Goal: Transaction & Acquisition: Purchase product/service

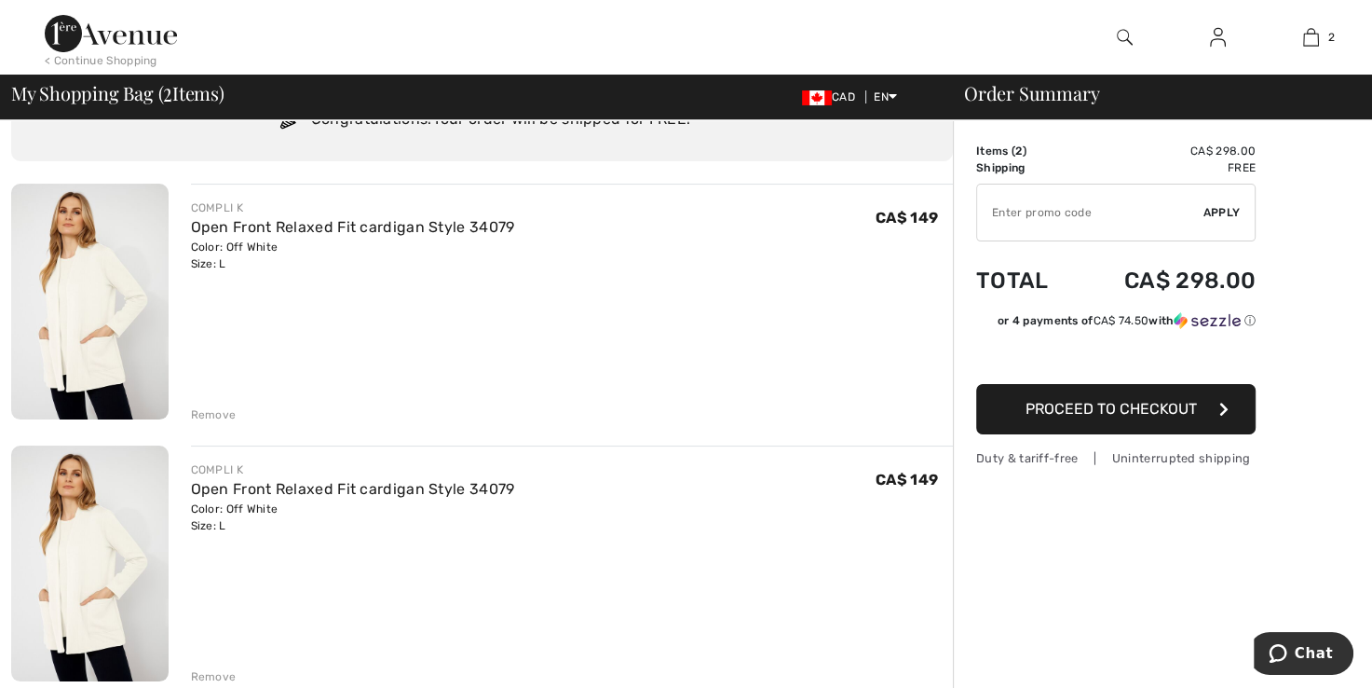
scroll to position [100, 0]
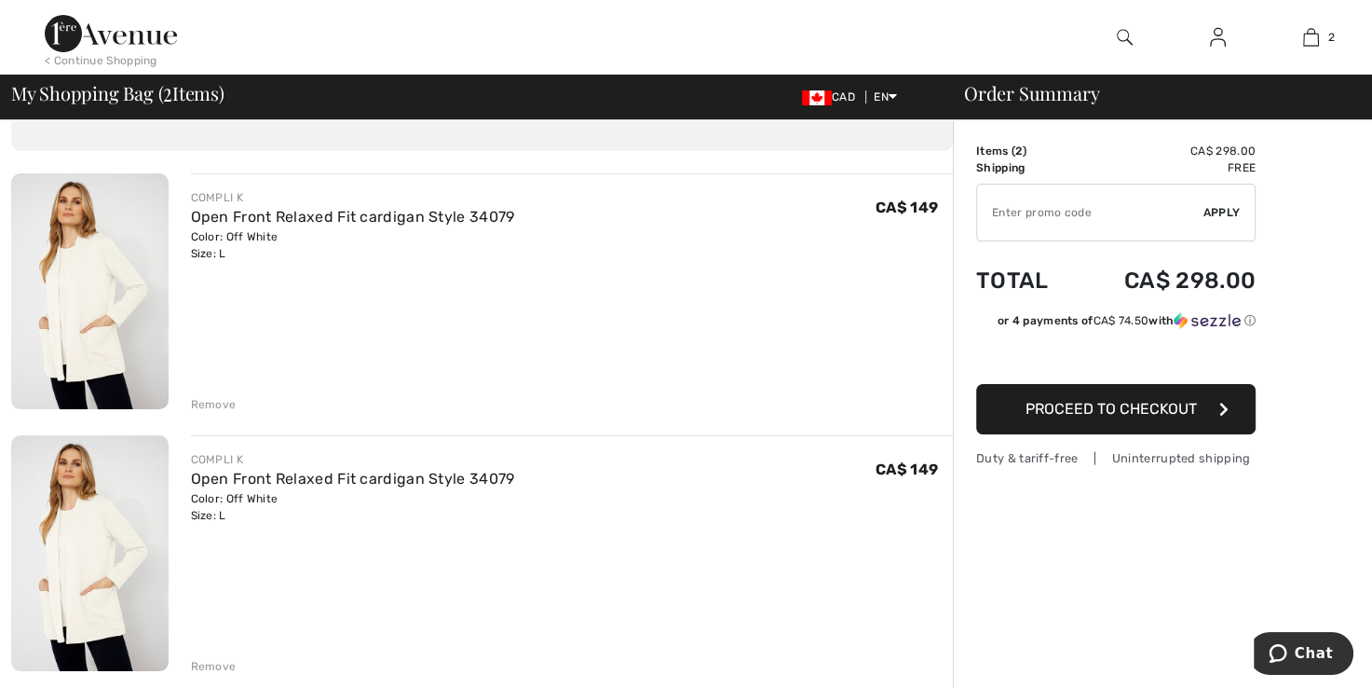
click at [212, 404] on div "Remove" at bounding box center [214, 404] width 46 height 17
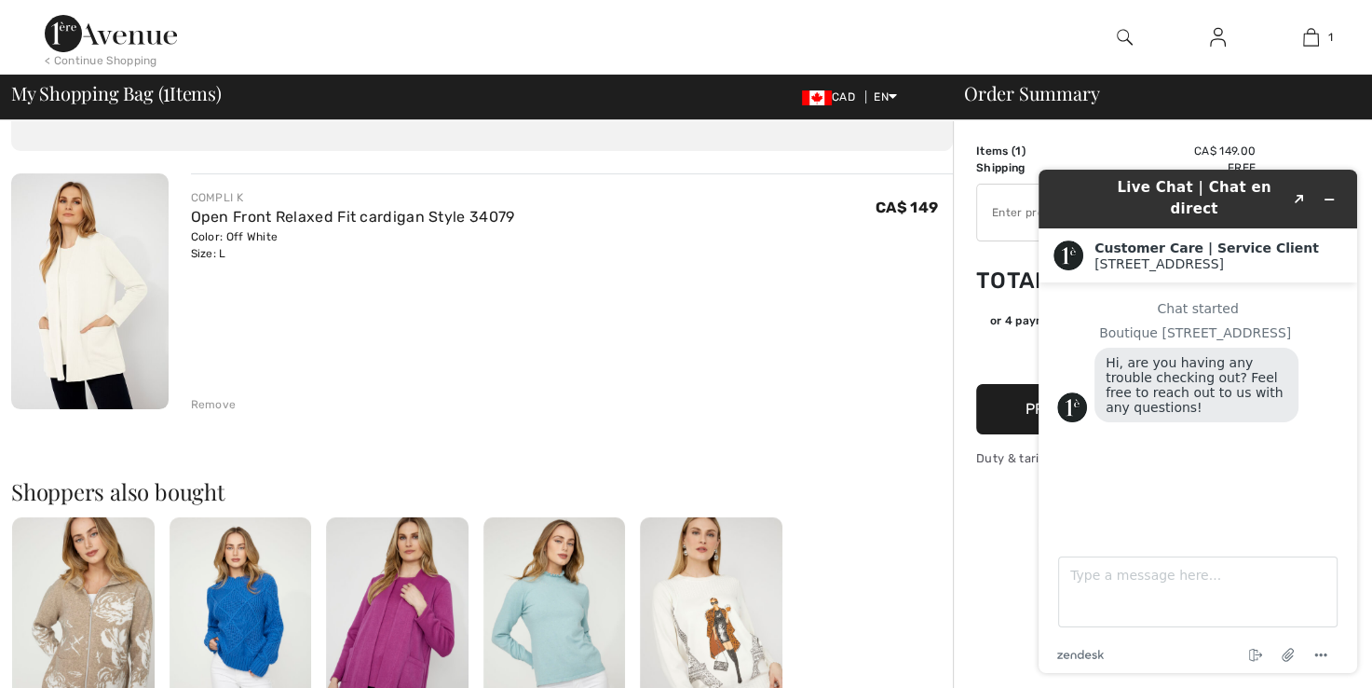
scroll to position [101, 0]
click at [1046, 26] on div "< Continue Shopping 1 Added to Bag Compli K Open Front Relaxed Fit Cardigan Sty…" at bounding box center [686, 37] width 1372 height 75
drag, startPoint x: 2070, startPoint y: 181, endPoint x: 1331, endPoint y: 183, distance: 738.8
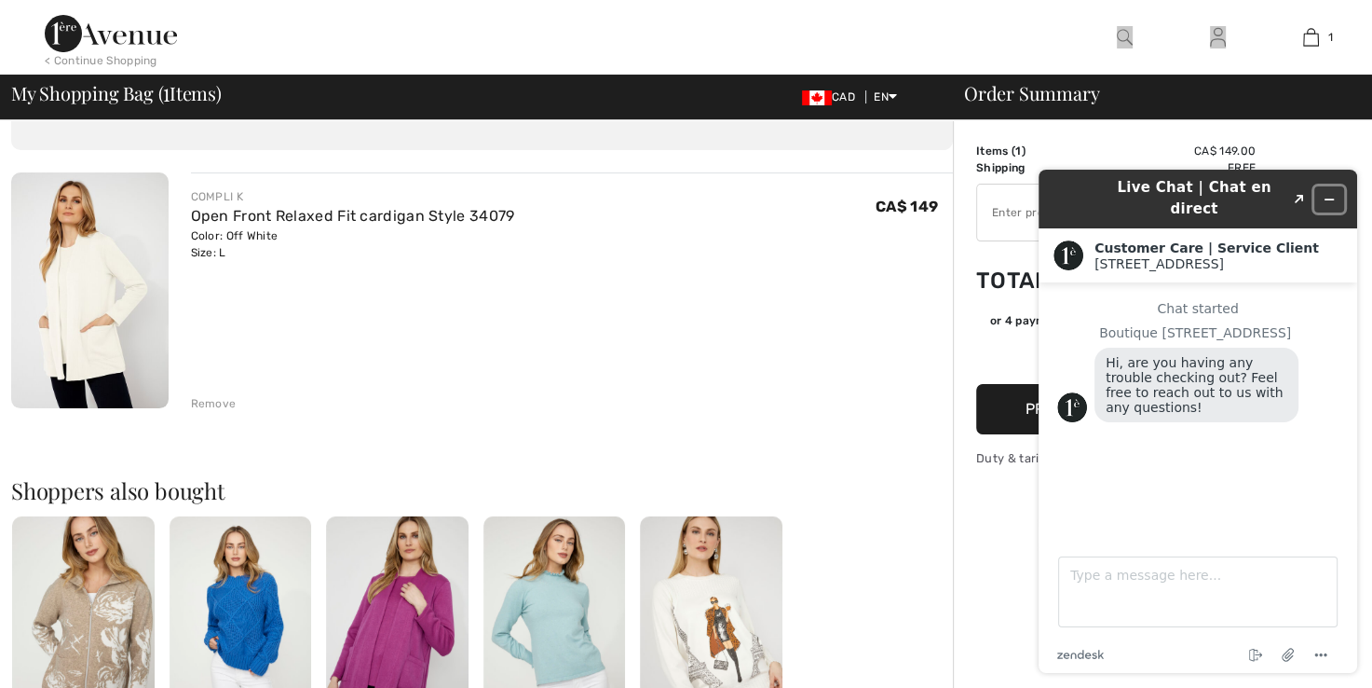
click at [1331, 186] on button "Minimize widget" at bounding box center [1330, 199] width 30 height 26
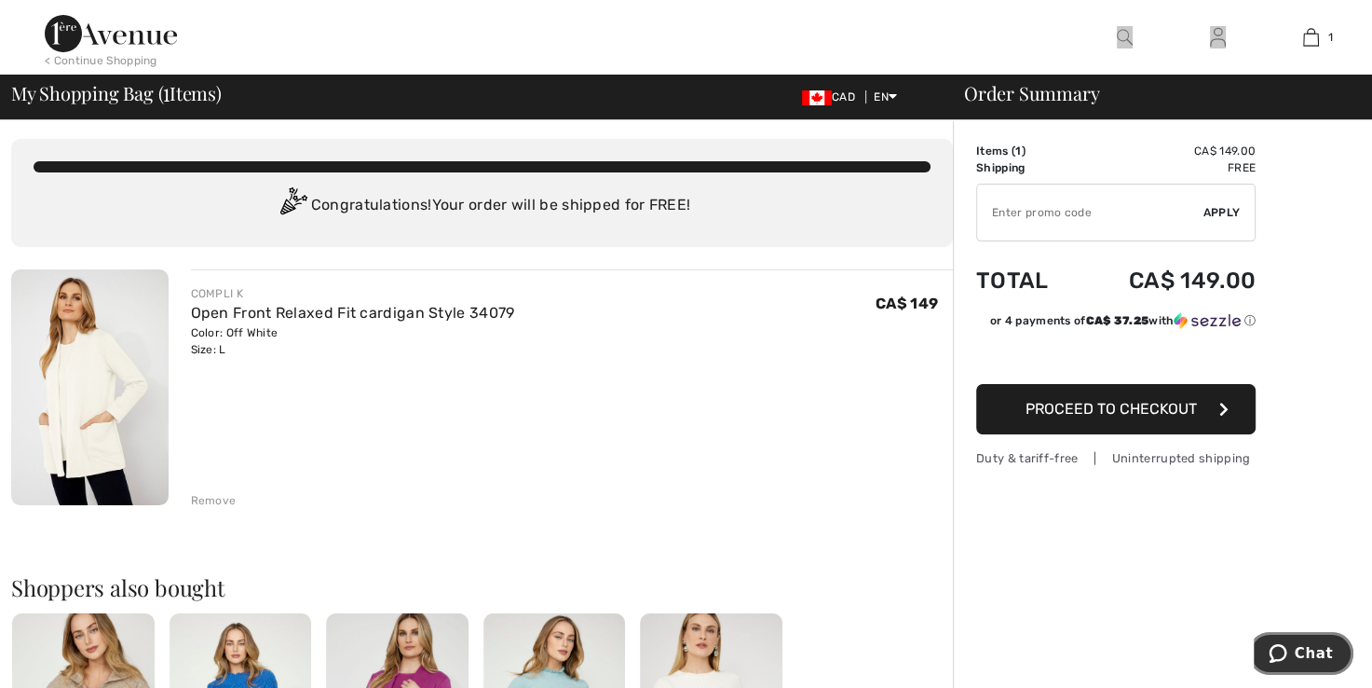
scroll to position [0, 0]
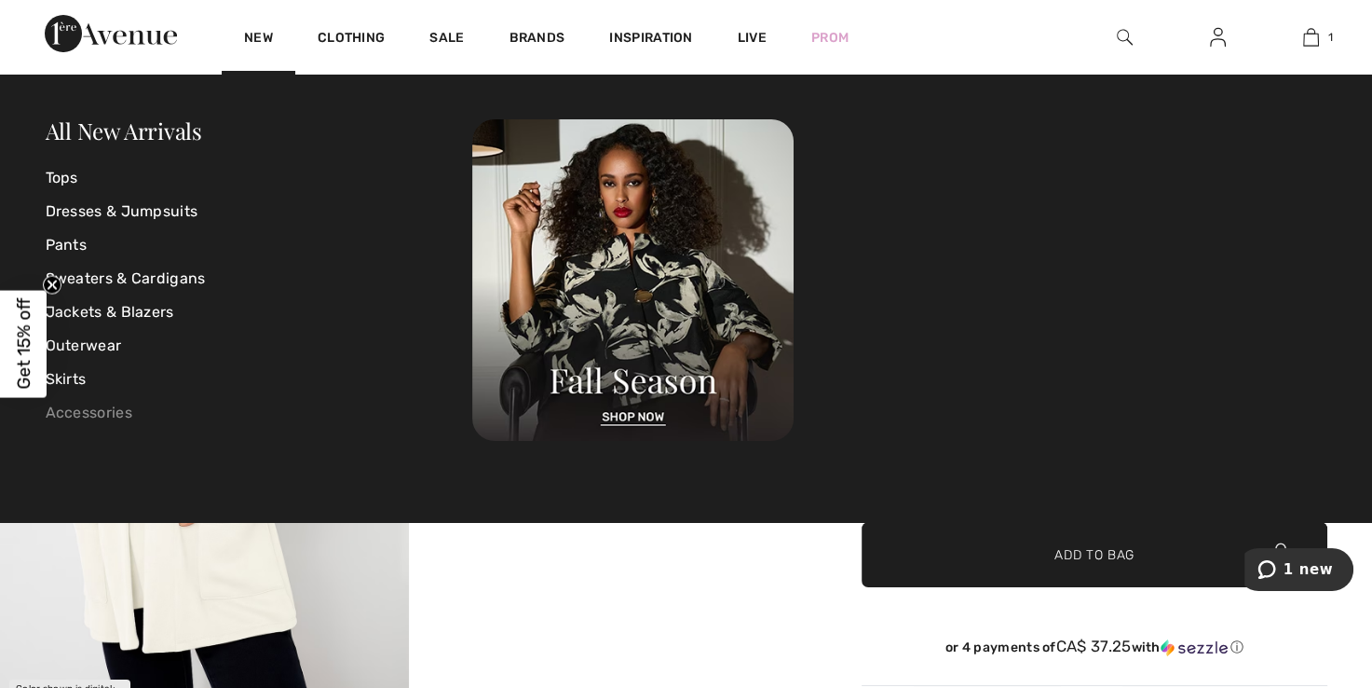
click at [121, 416] on link "Accessories" at bounding box center [260, 413] width 428 height 34
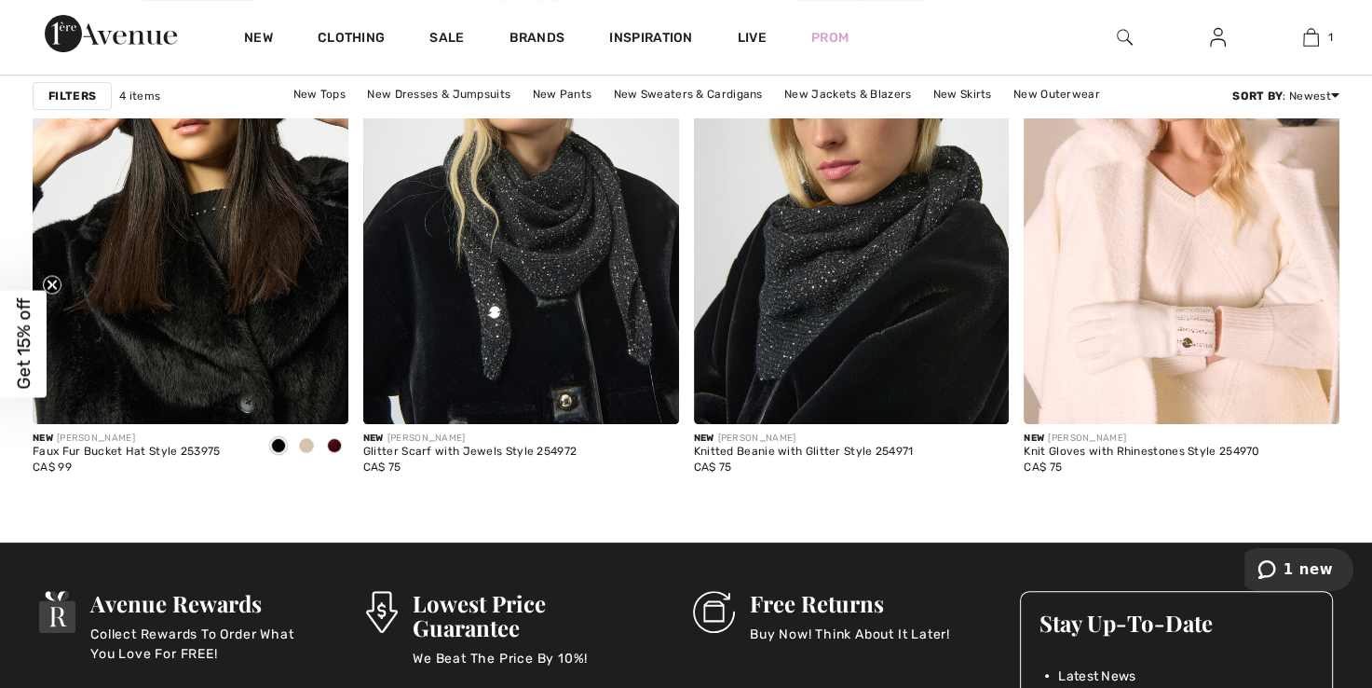
scroll to position [322, 0]
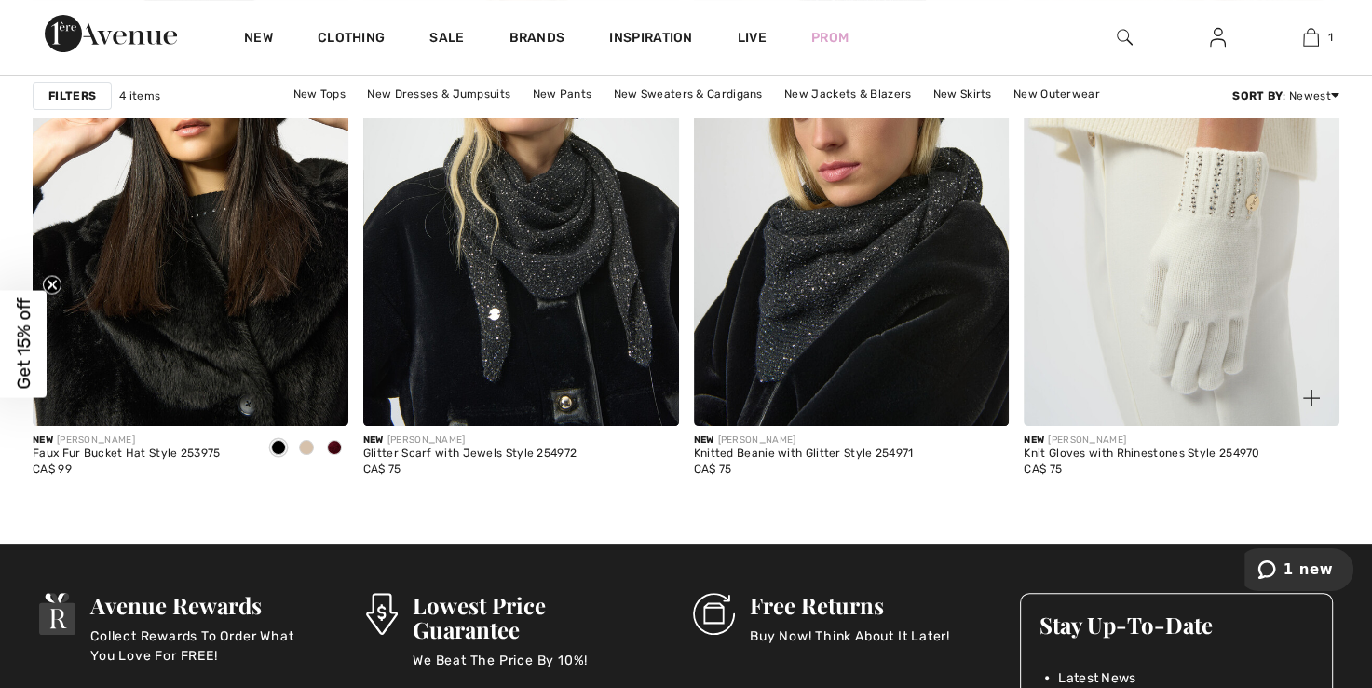
click at [1178, 270] on img at bounding box center [1182, 188] width 316 height 473
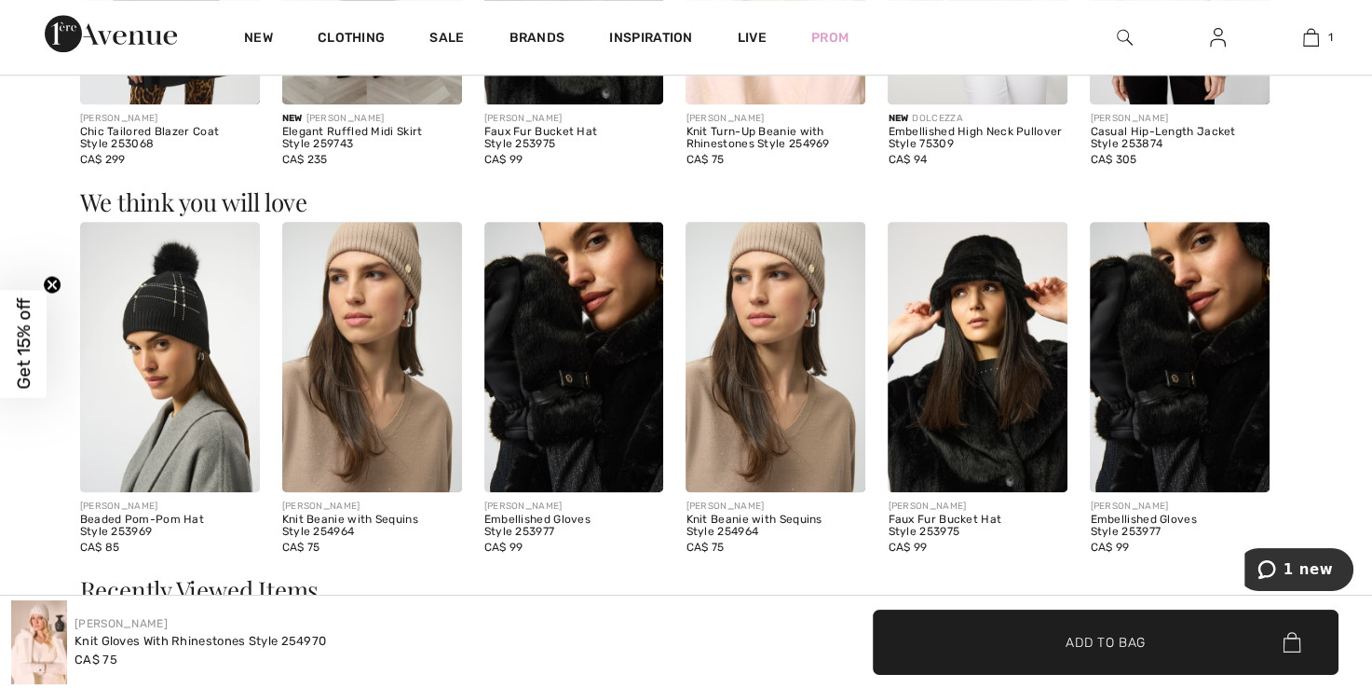
scroll to position [1343, 0]
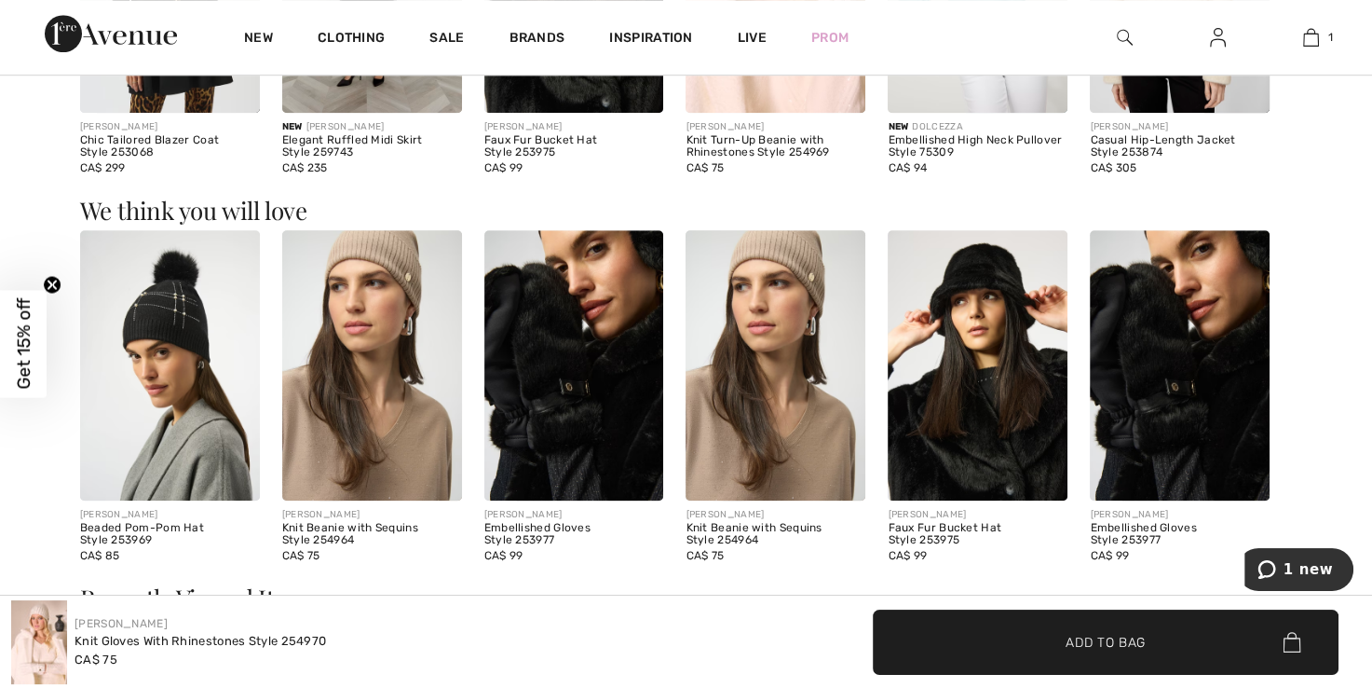
click at [546, 326] on img at bounding box center [574, 364] width 180 height 269
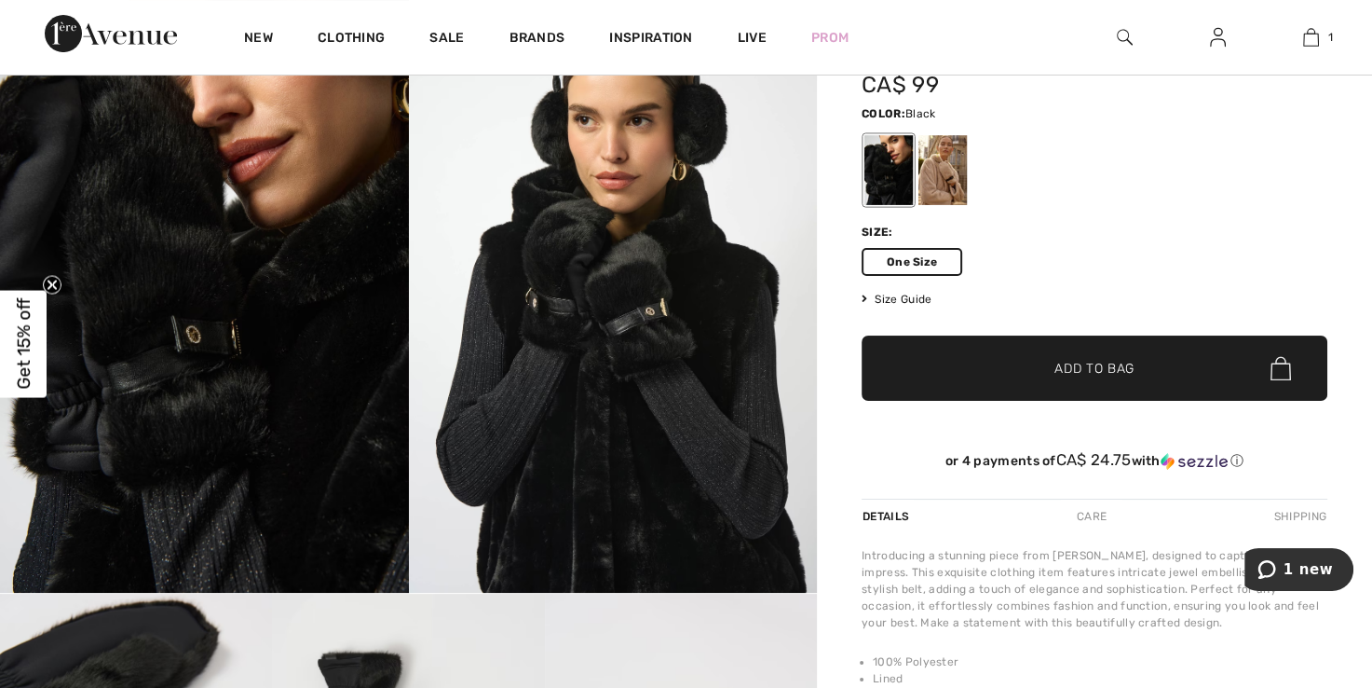
scroll to position [122, 0]
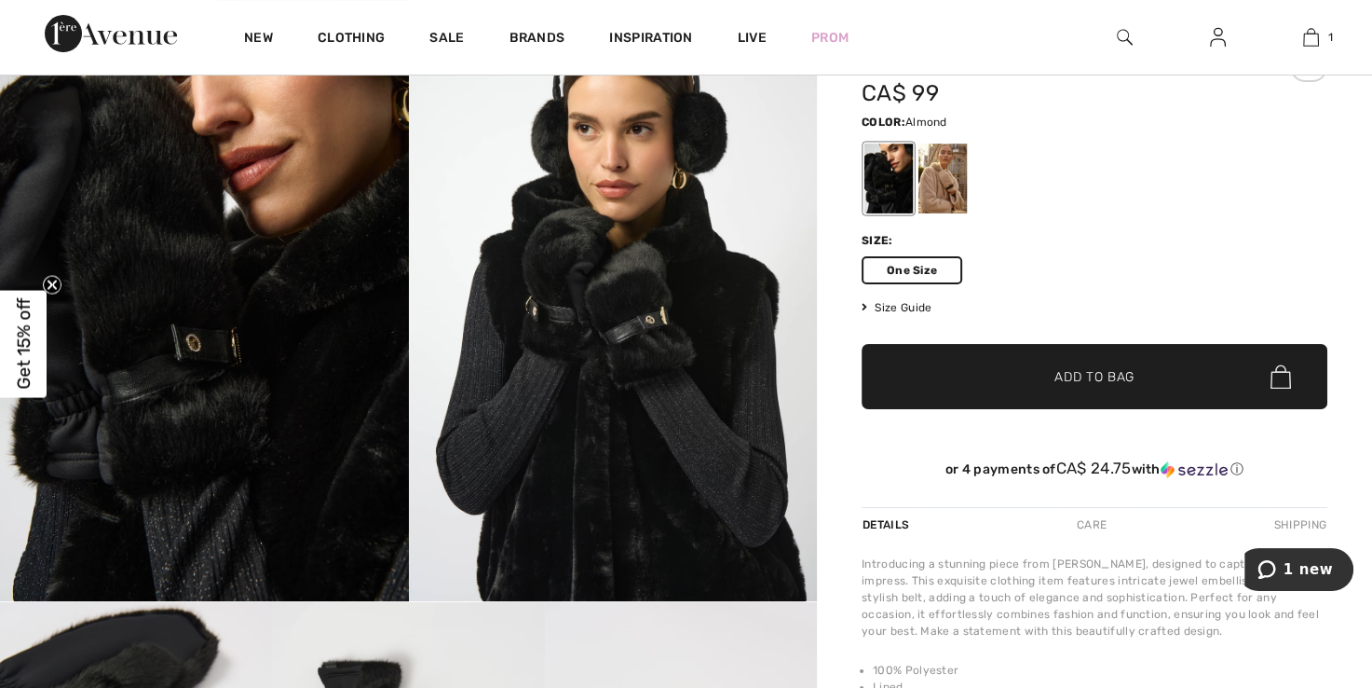
click at [949, 178] on div at bounding box center [943, 178] width 48 height 70
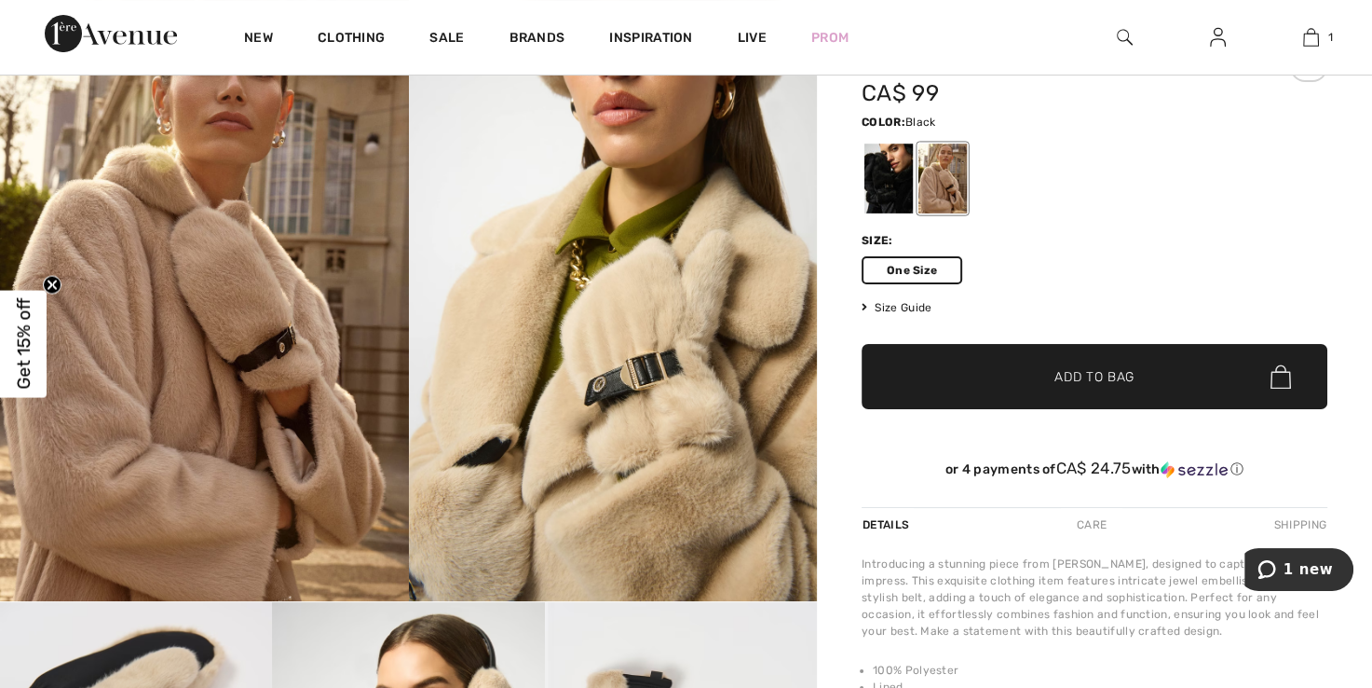
click at [878, 190] on div at bounding box center [889, 178] width 48 height 70
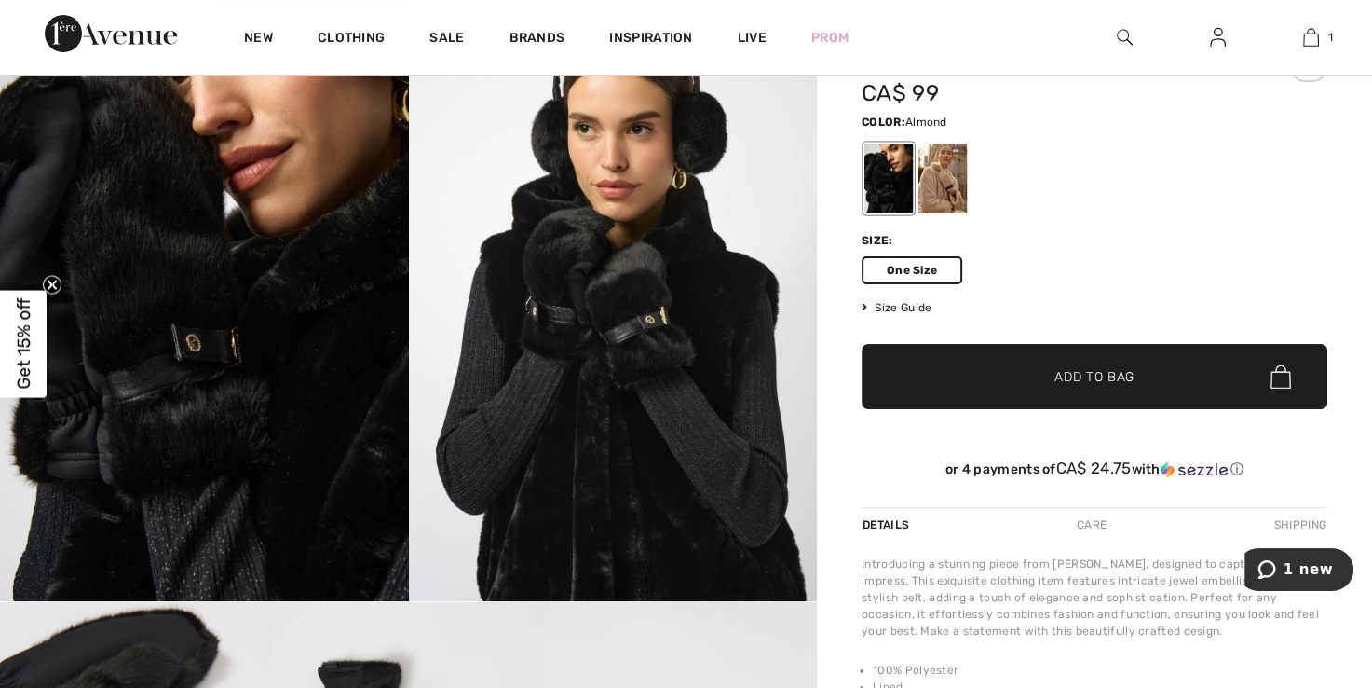
click at [948, 186] on div at bounding box center [943, 178] width 48 height 70
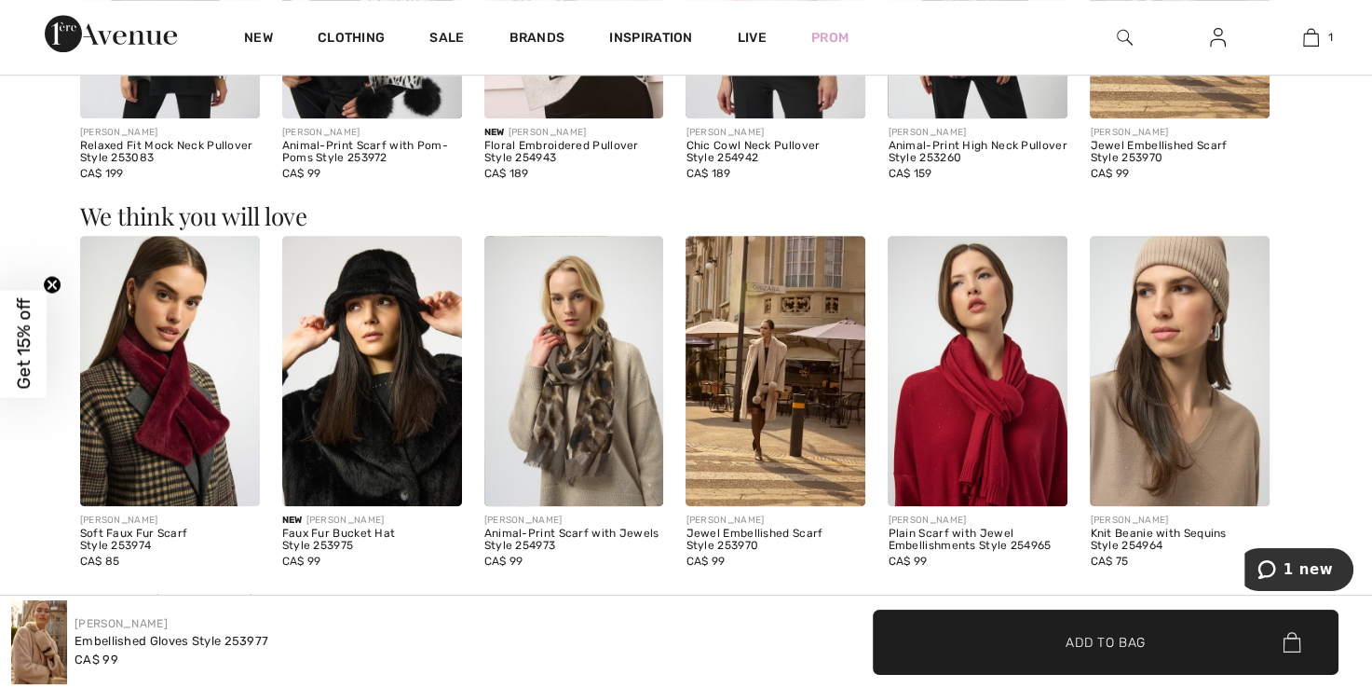
scroll to position [1345, 0]
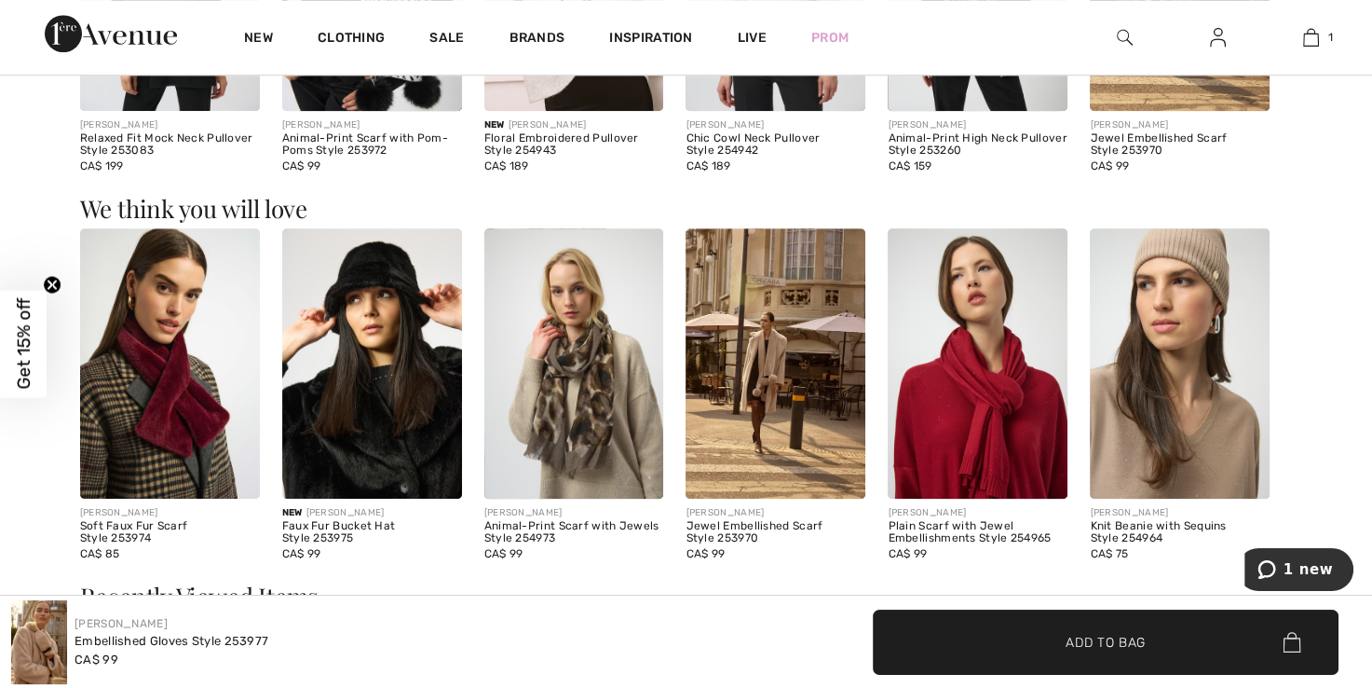
drag, startPoint x: 1371, startPoint y: 307, endPoint x: 1383, endPoint y: 315, distance: 13.4
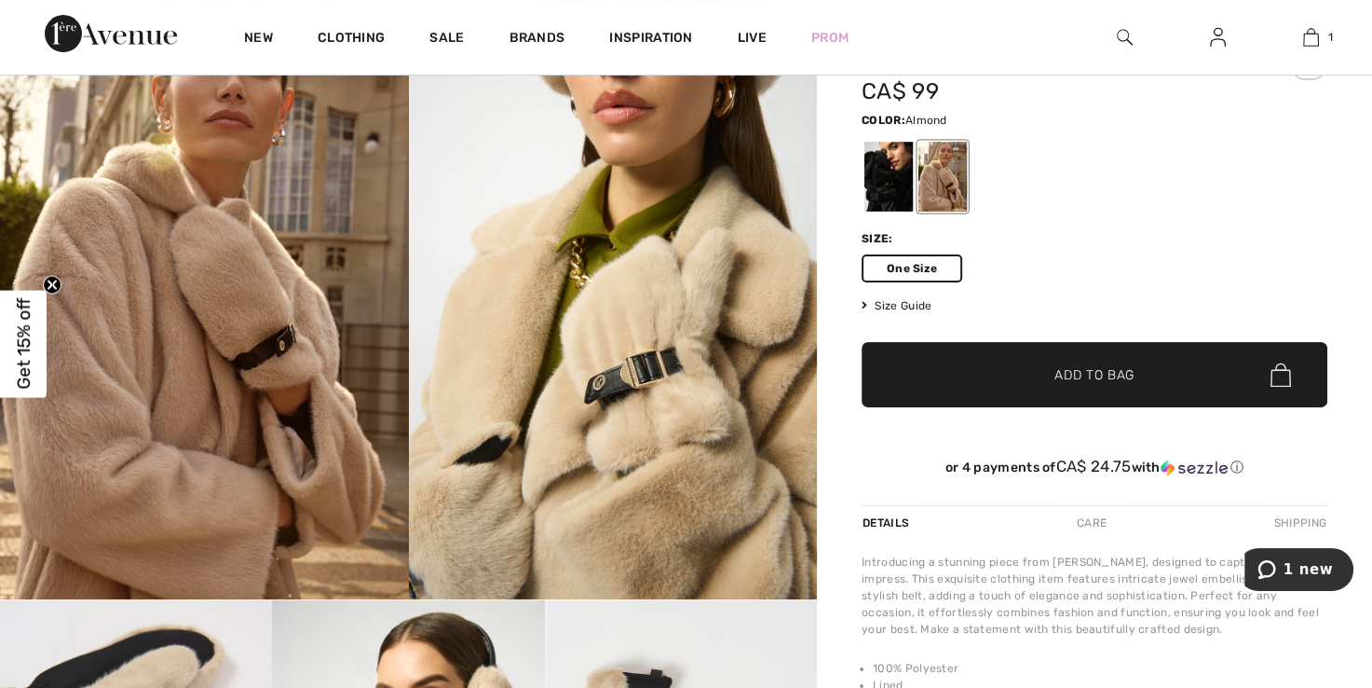
scroll to position [0, 0]
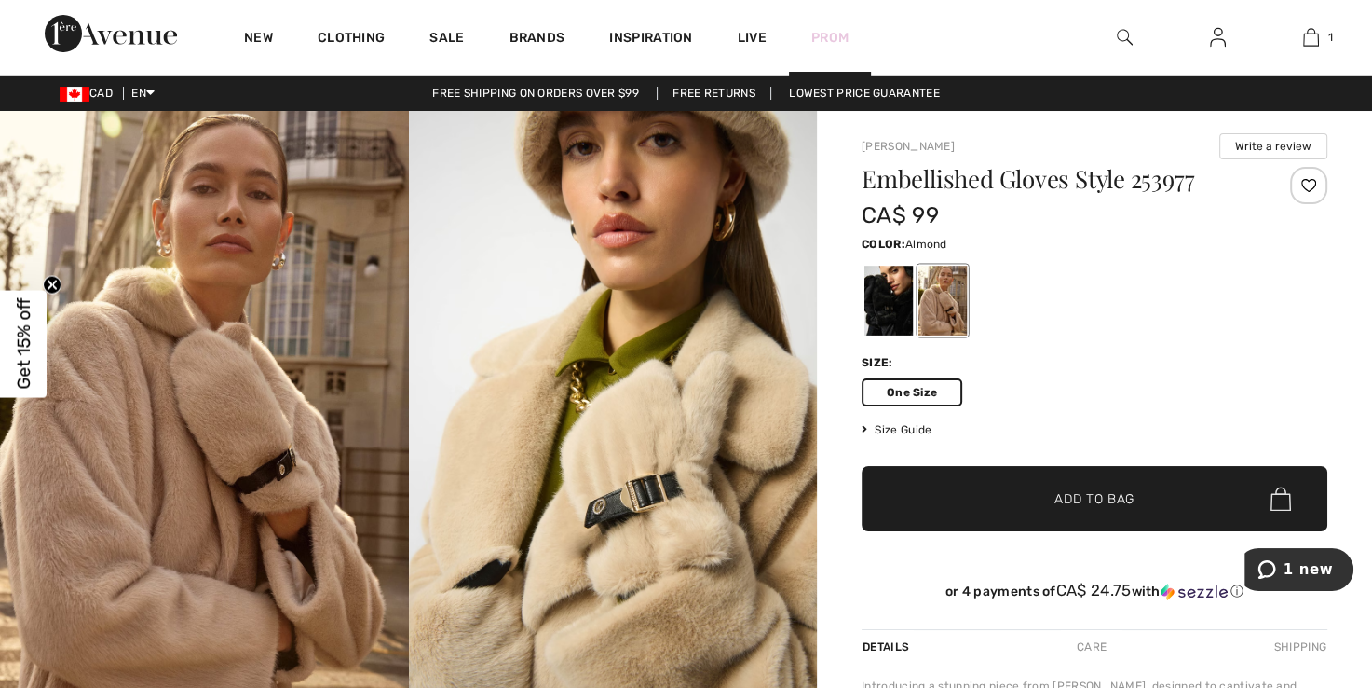
click at [838, 39] on link "Prom" at bounding box center [829, 38] width 37 height 20
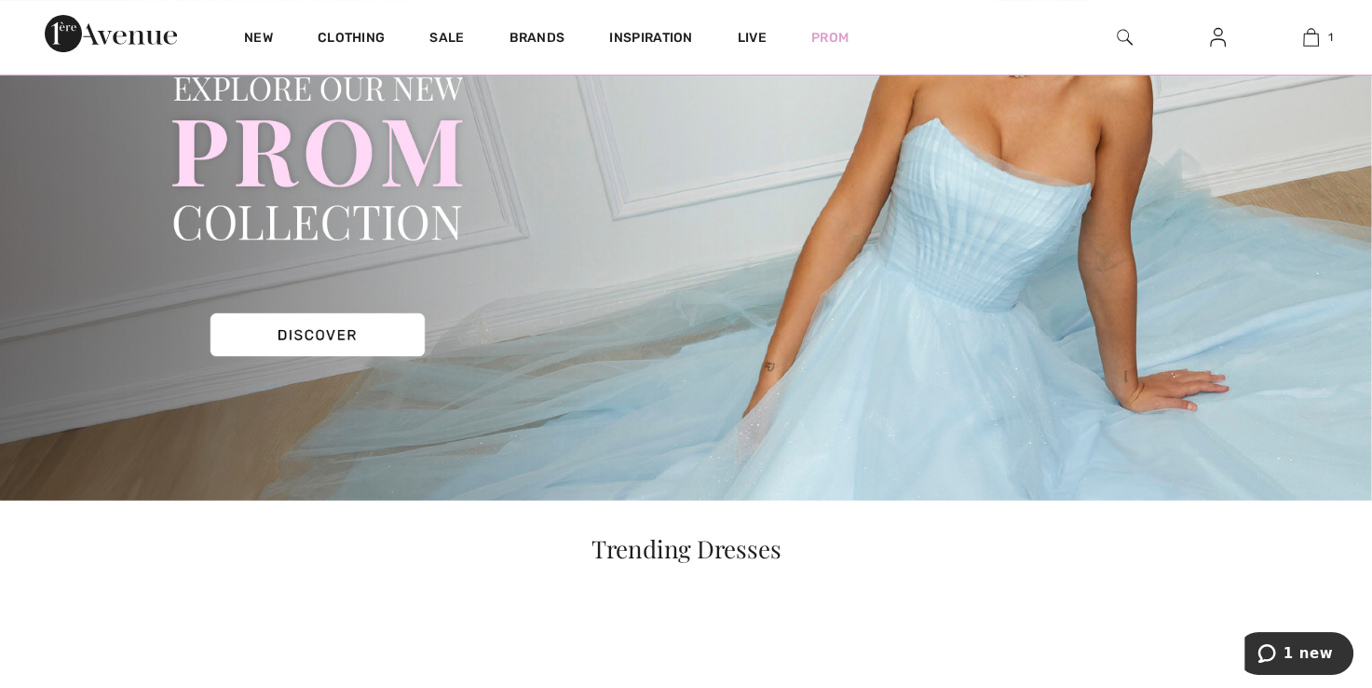
scroll to position [261, 0]
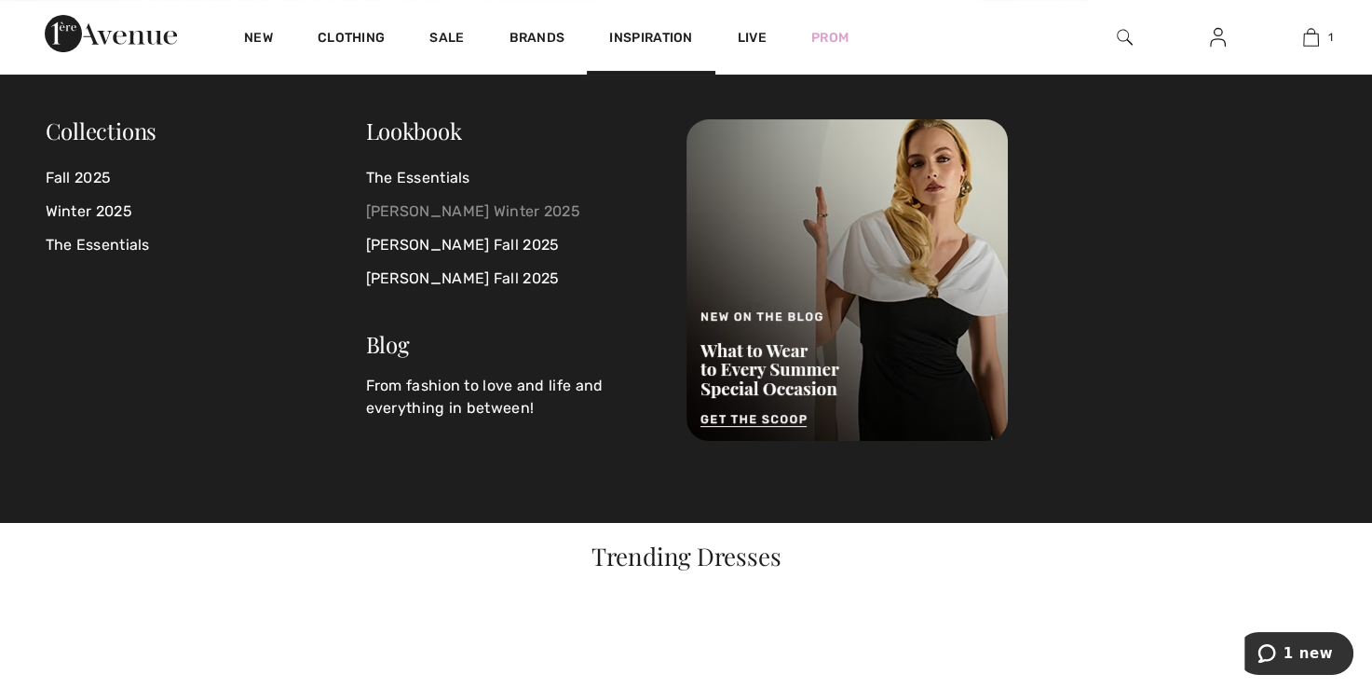
click at [519, 212] on link "[PERSON_NAME] Winter 2025" at bounding box center [515, 212] width 298 height 34
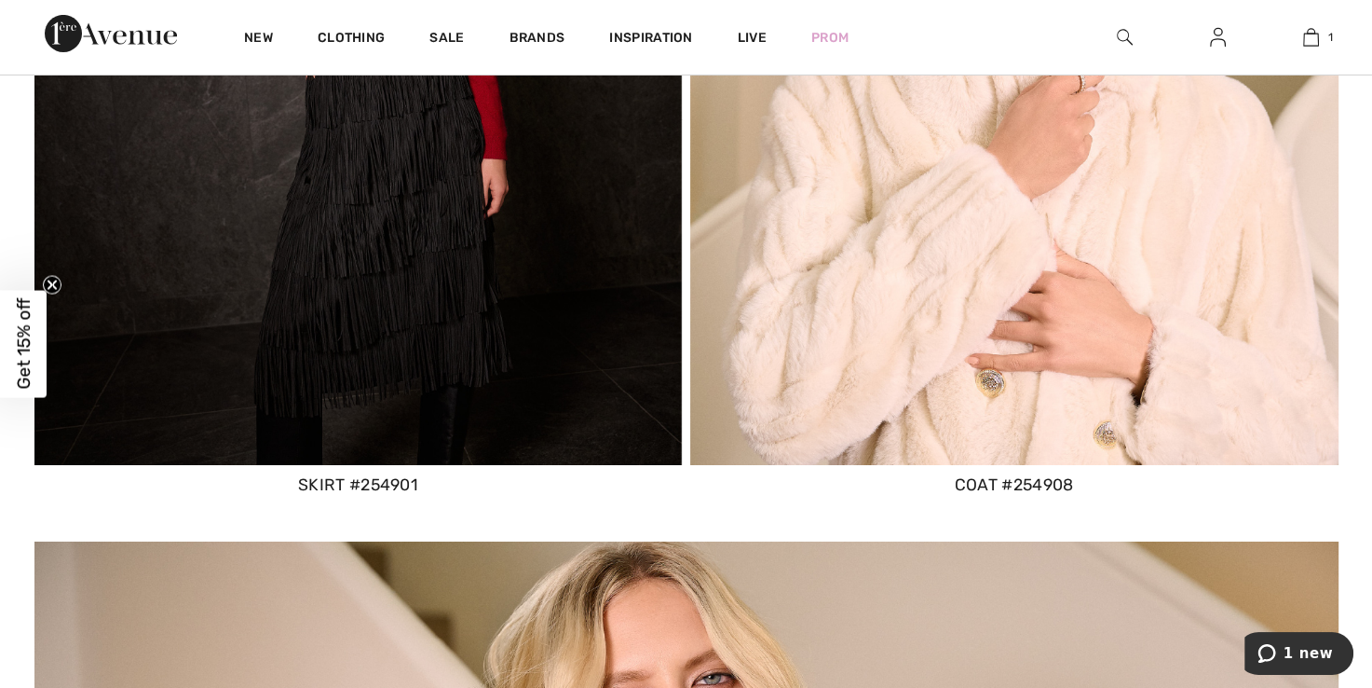
scroll to position [13060, 0]
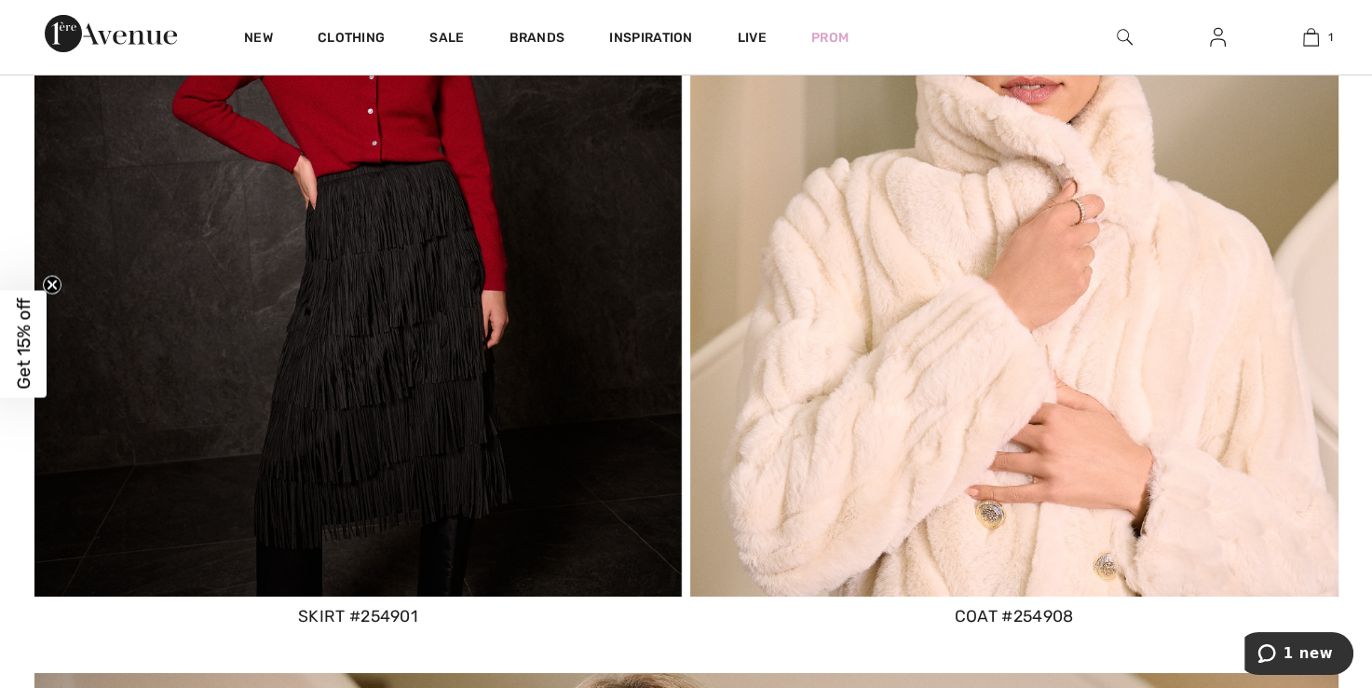
click at [1115, 489] on img at bounding box center [1014, 211] width 648 height 770
click at [1058, 360] on img at bounding box center [1014, 211] width 648 height 770
click at [984, 345] on img at bounding box center [1014, 211] width 648 height 770
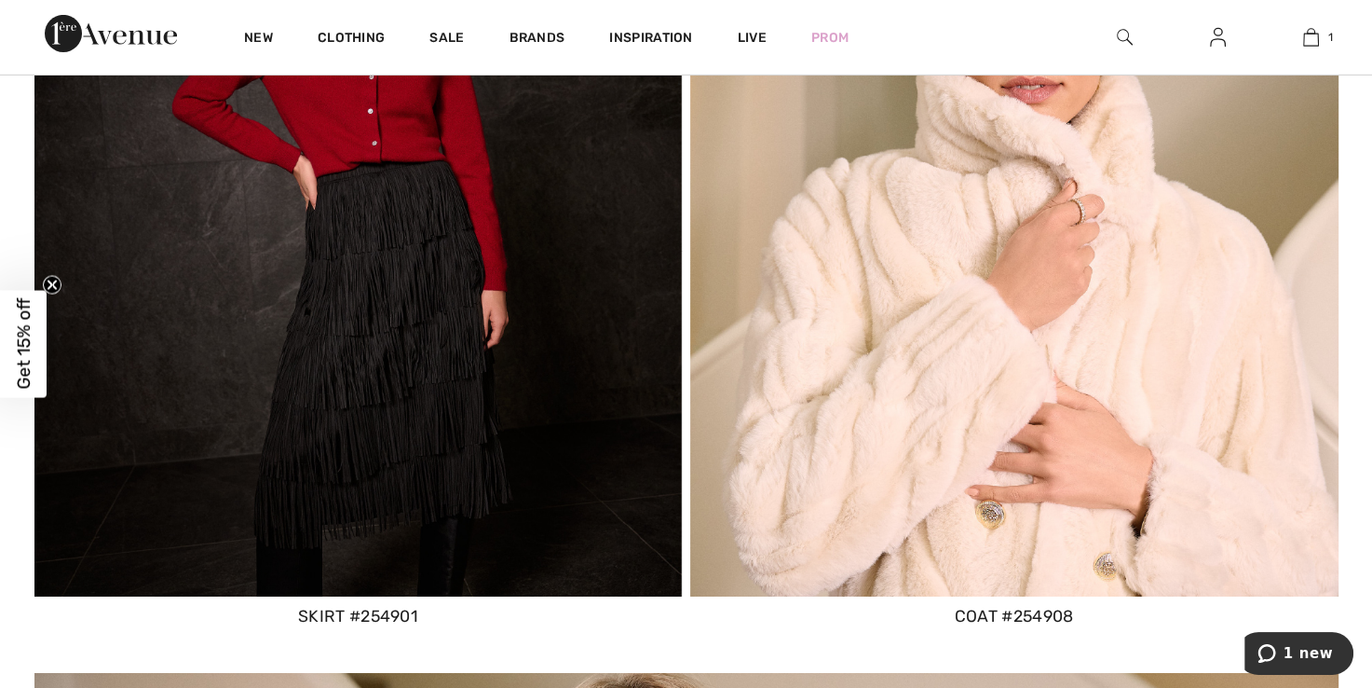
click at [1114, 285] on img at bounding box center [1014, 211] width 648 height 770
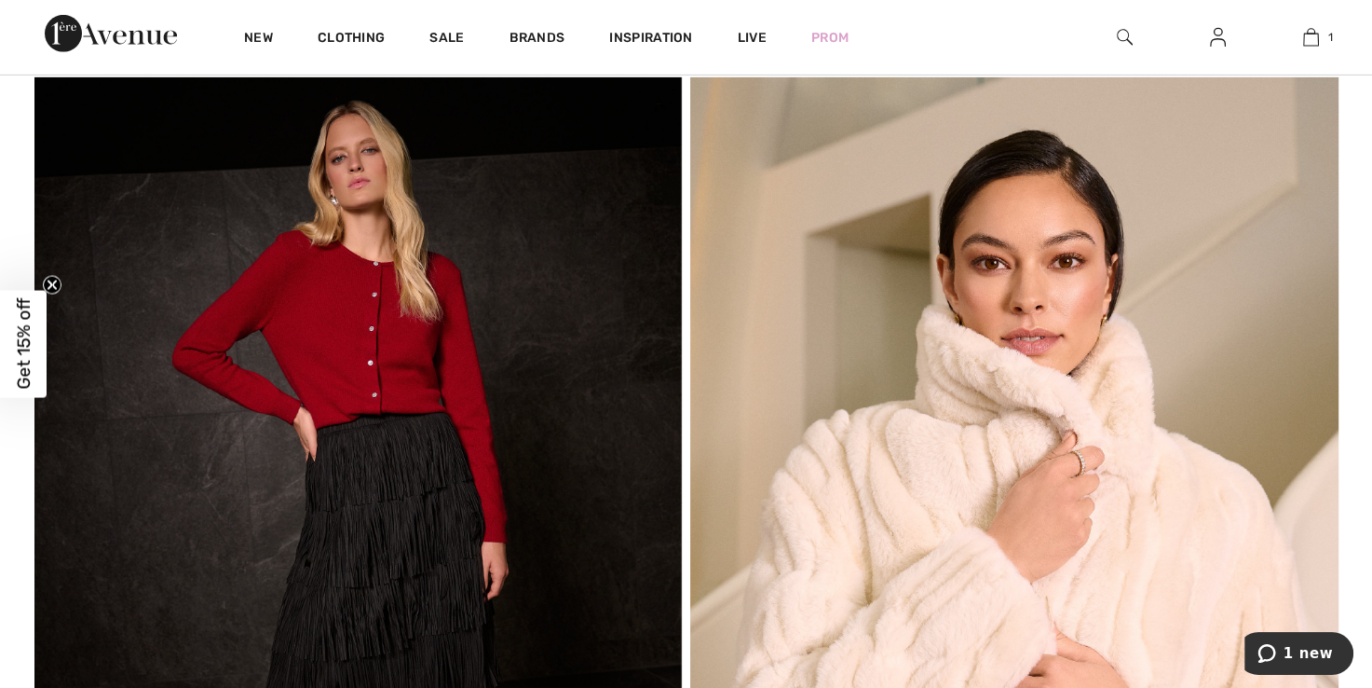
scroll to position [12883, 0]
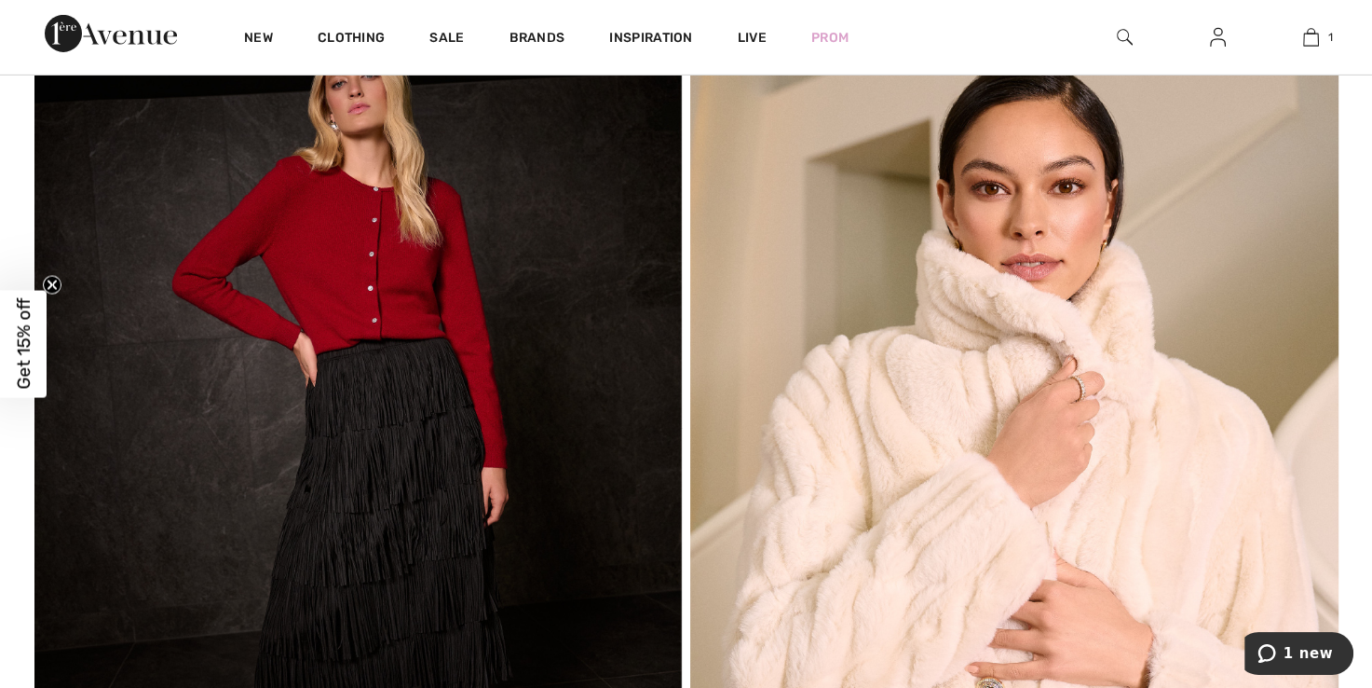
click at [1119, 412] on img at bounding box center [1014, 388] width 648 height 770
click at [1124, 417] on img at bounding box center [1014, 388] width 648 height 770
click at [1066, 402] on img at bounding box center [1014, 388] width 648 height 770
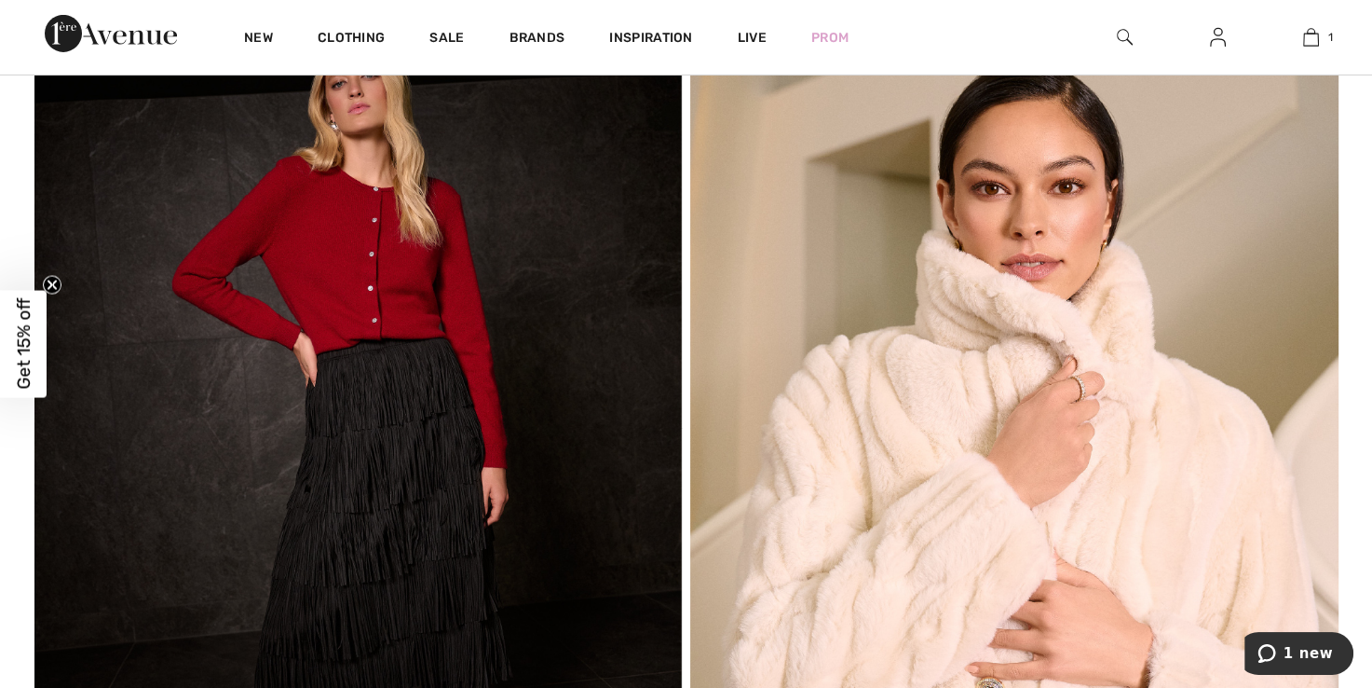
drag, startPoint x: 1066, startPoint y: 402, endPoint x: 933, endPoint y: 449, distance: 141.1
click at [933, 449] on img at bounding box center [1014, 388] width 648 height 770
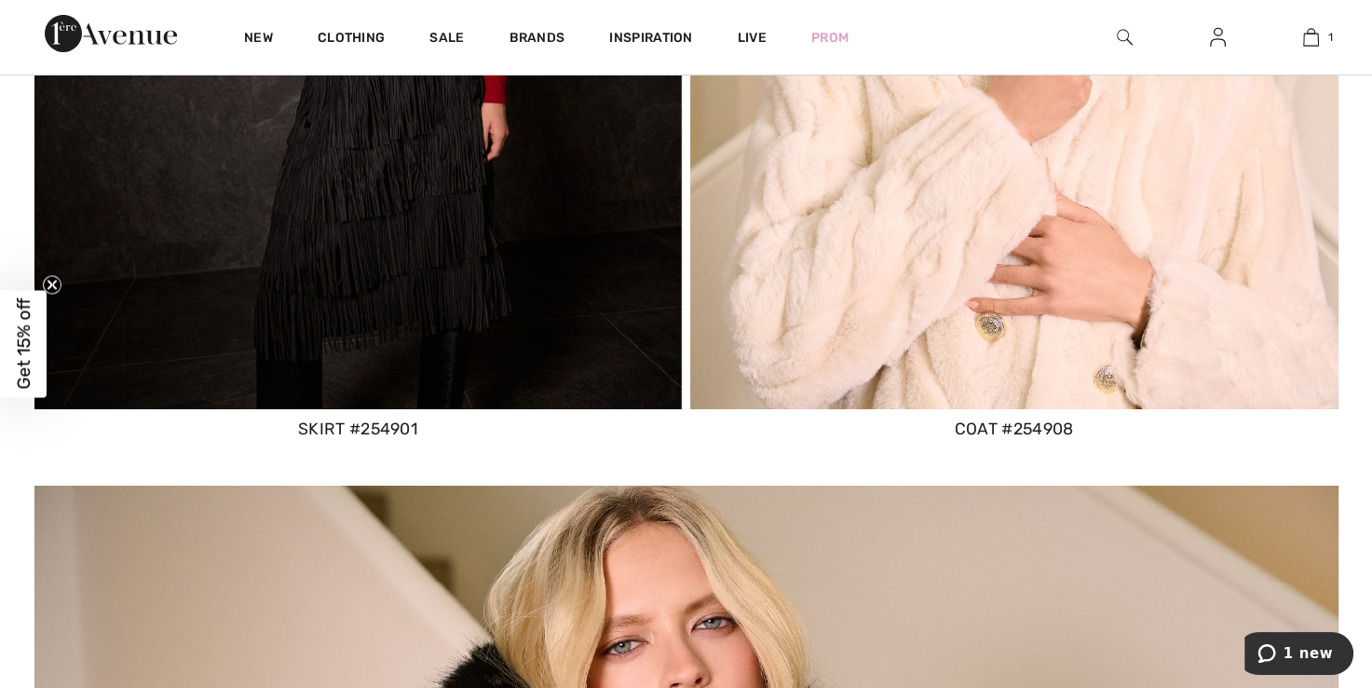
scroll to position [13153, 0]
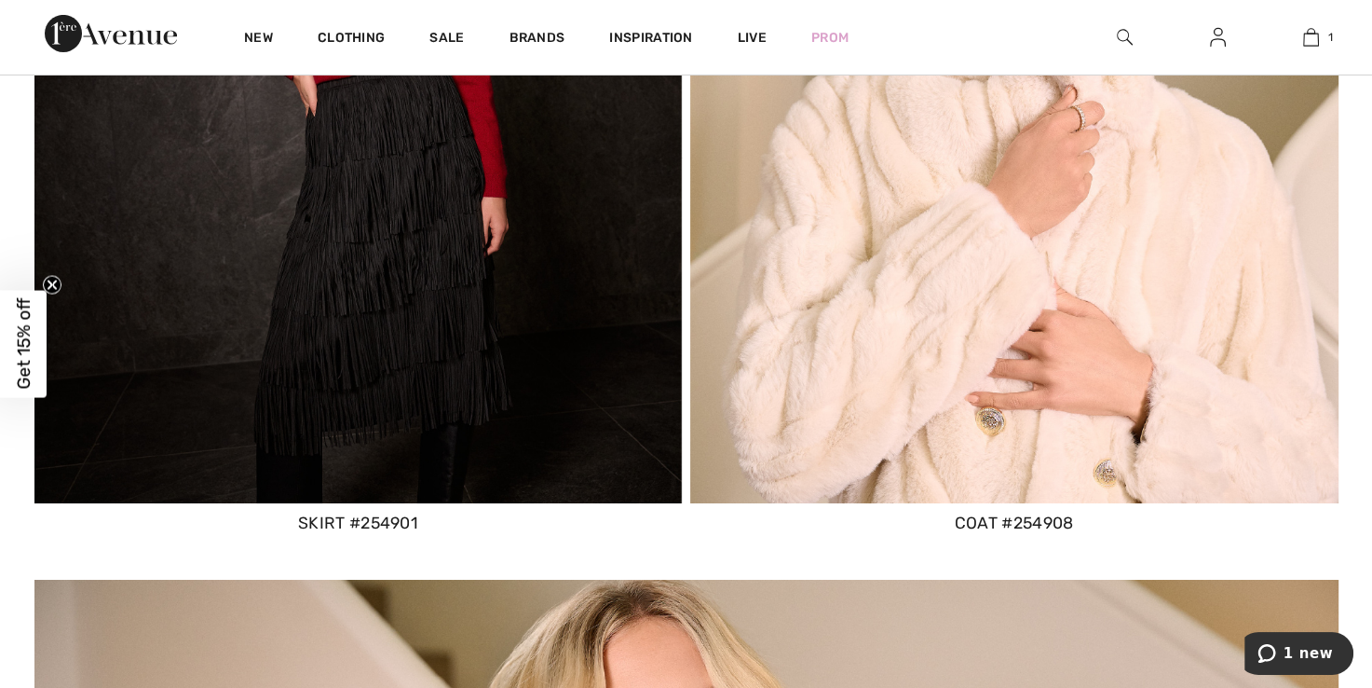
click at [1043, 525] on div "coat #254908" at bounding box center [1014, 523] width 648 height 24
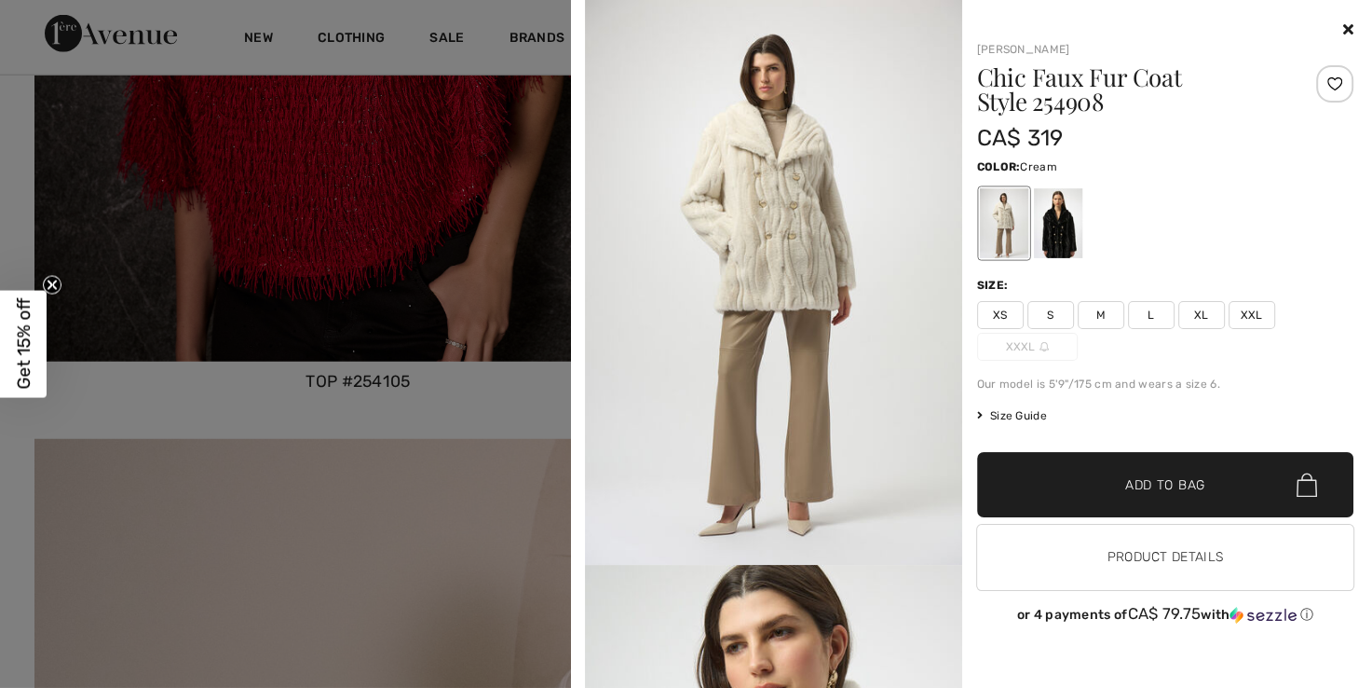
scroll to position [11396, 0]
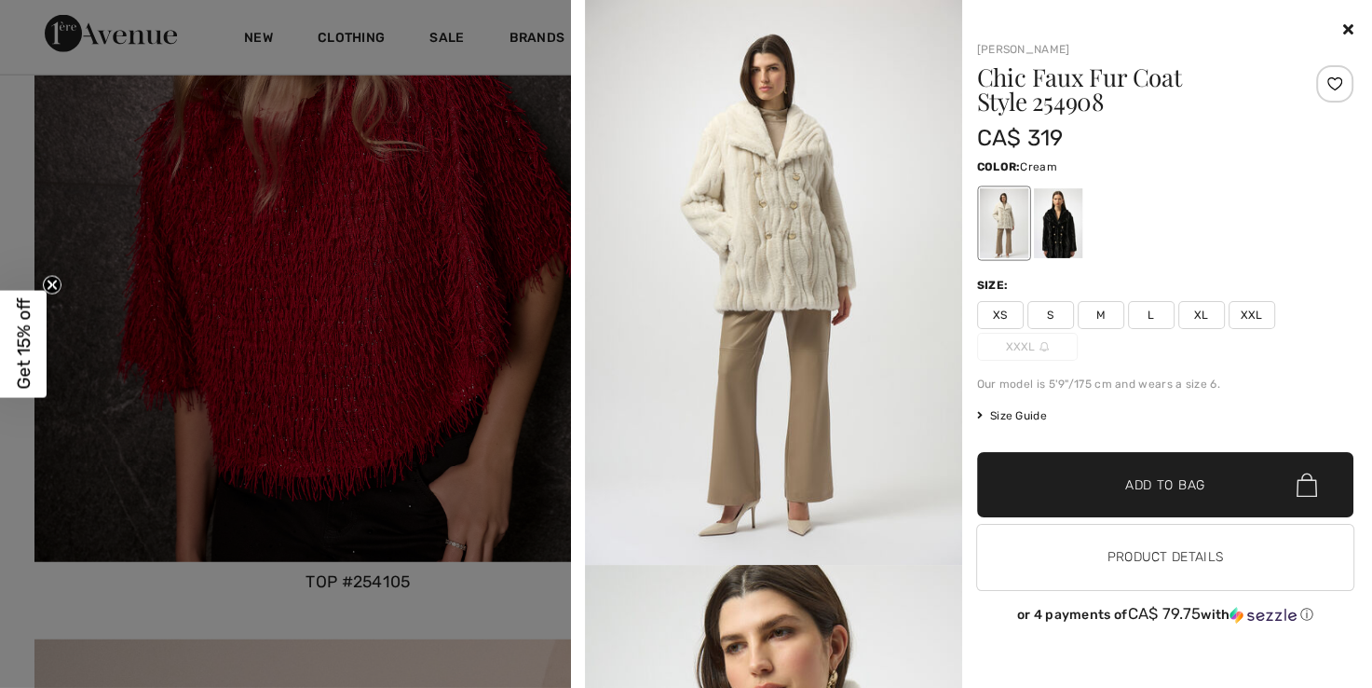
click at [824, 449] on img at bounding box center [773, 282] width 377 height 565
click at [991, 244] on div at bounding box center [1003, 223] width 48 height 70
click at [917, 325] on img at bounding box center [773, 282] width 377 height 565
click at [1120, 577] on button "Product Details" at bounding box center [1165, 557] width 377 height 65
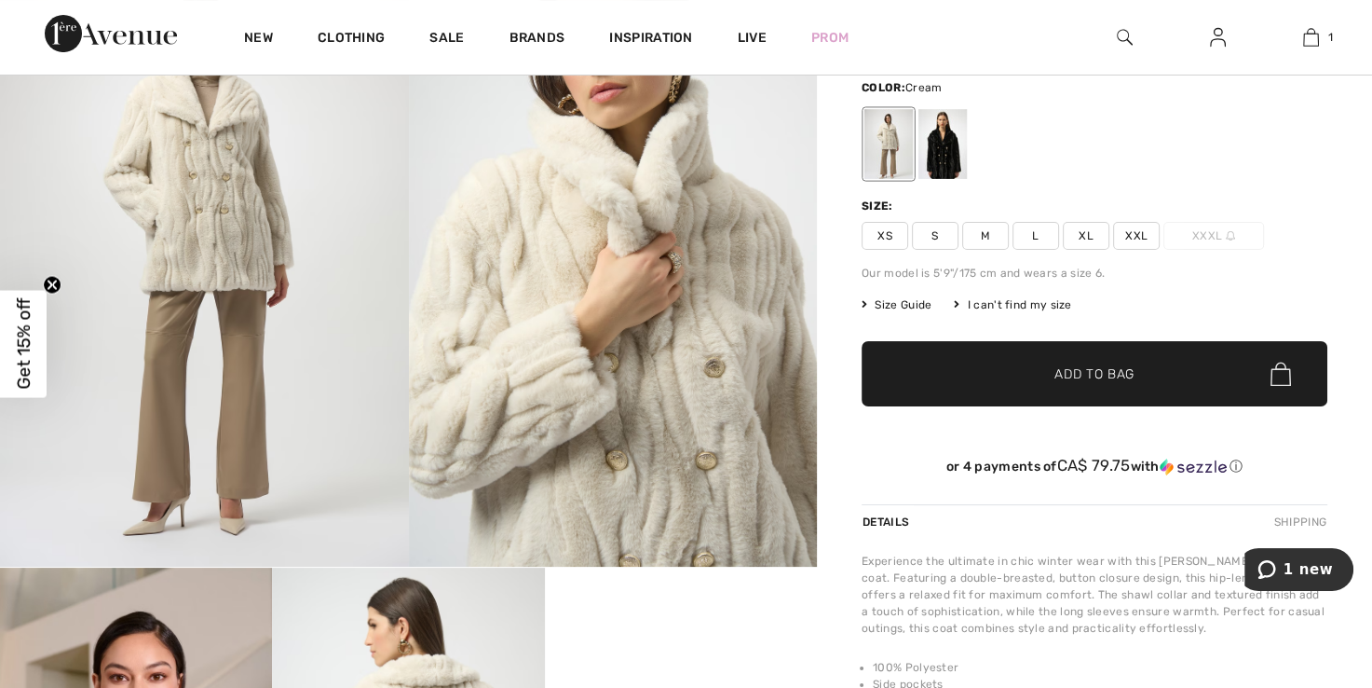
scroll to position [143, 0]
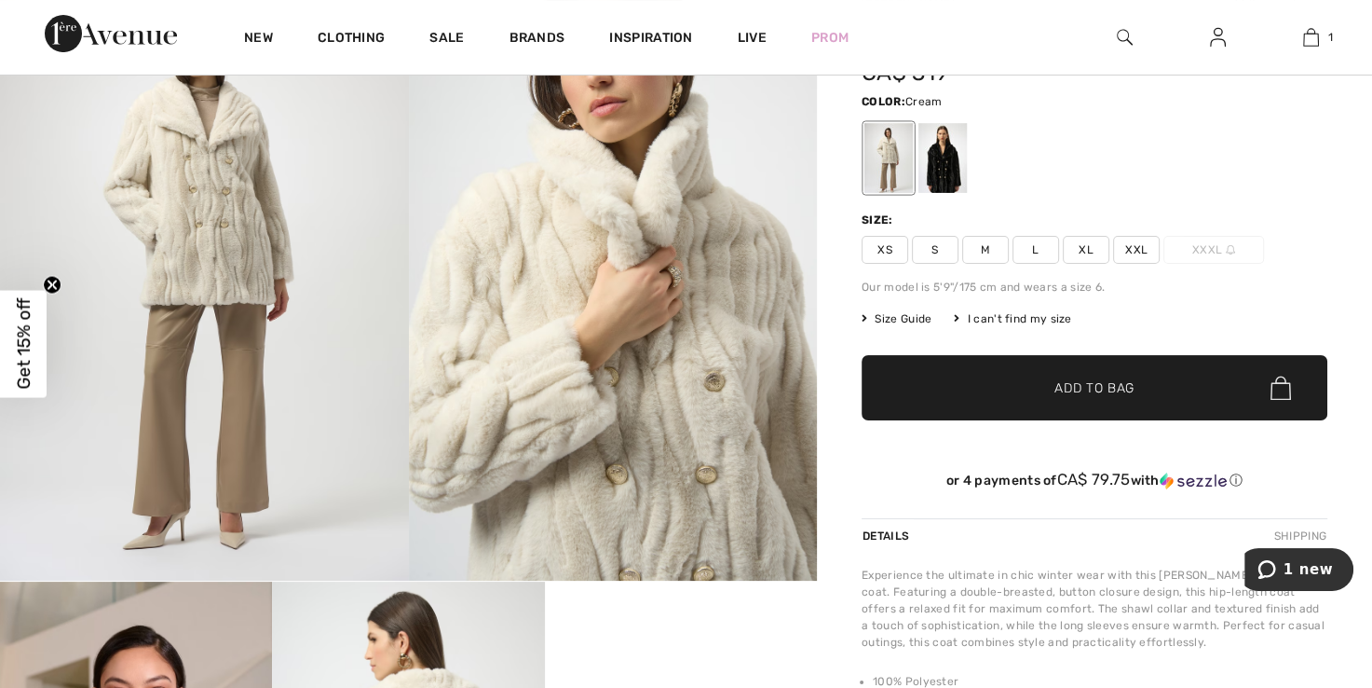
click at [1364, 116] on div "[PERSON_NAME] Write a review Chic Faux Fur Coat Style 254908 CA$ 319 Color: Cre…" at bounding box center [1094, 694] width 555 height 1452
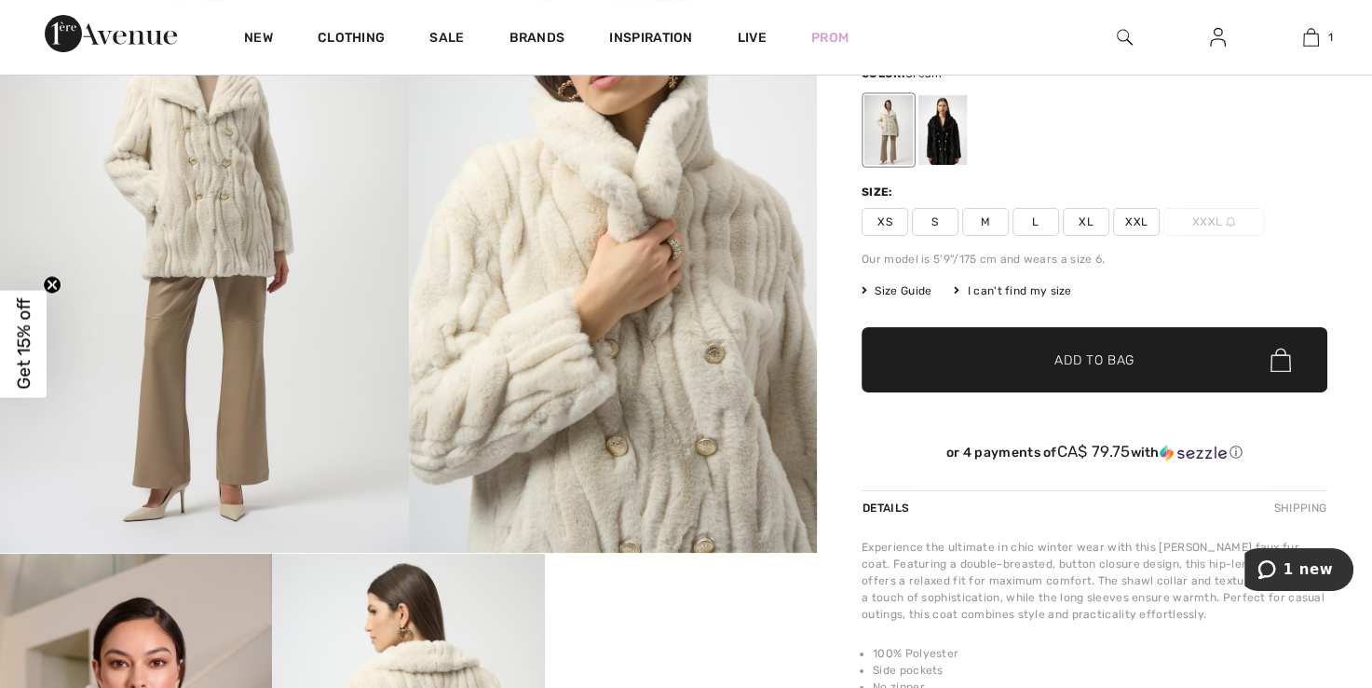
scroll to position [138, 0]
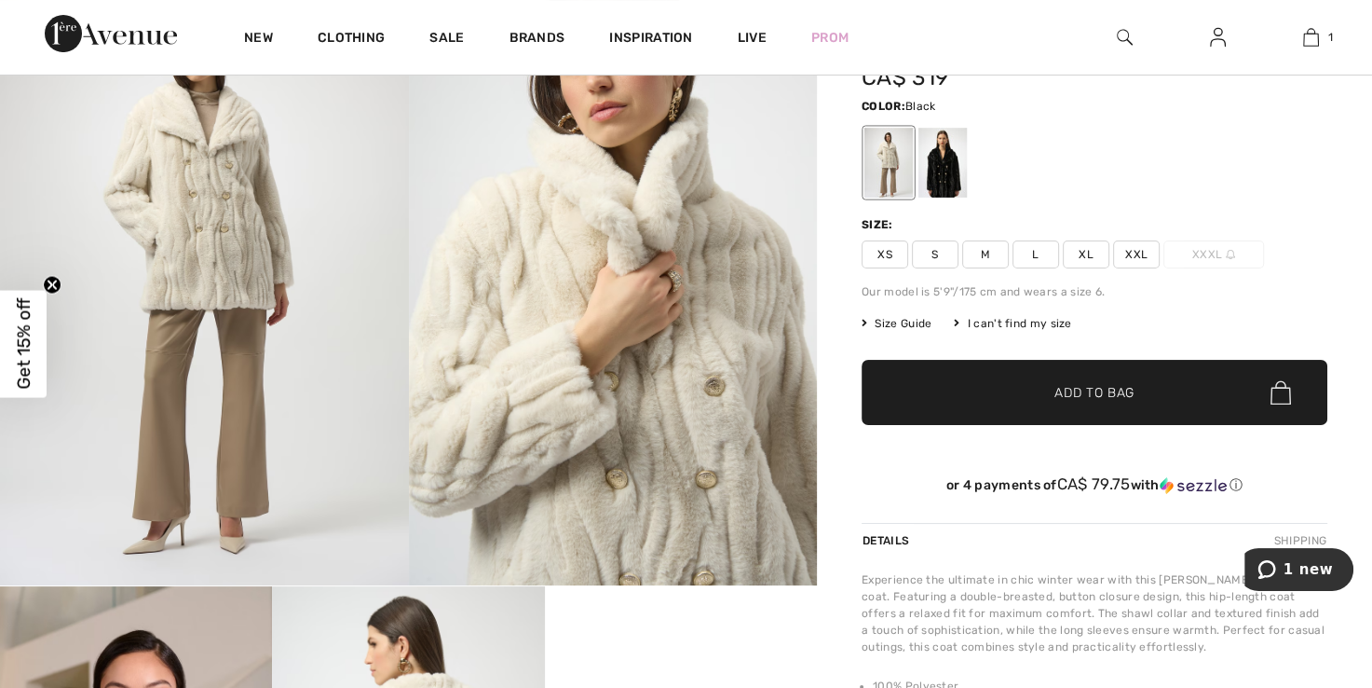
click at [966, 170] on div at bounding box center [943, 163] width 48 height 70
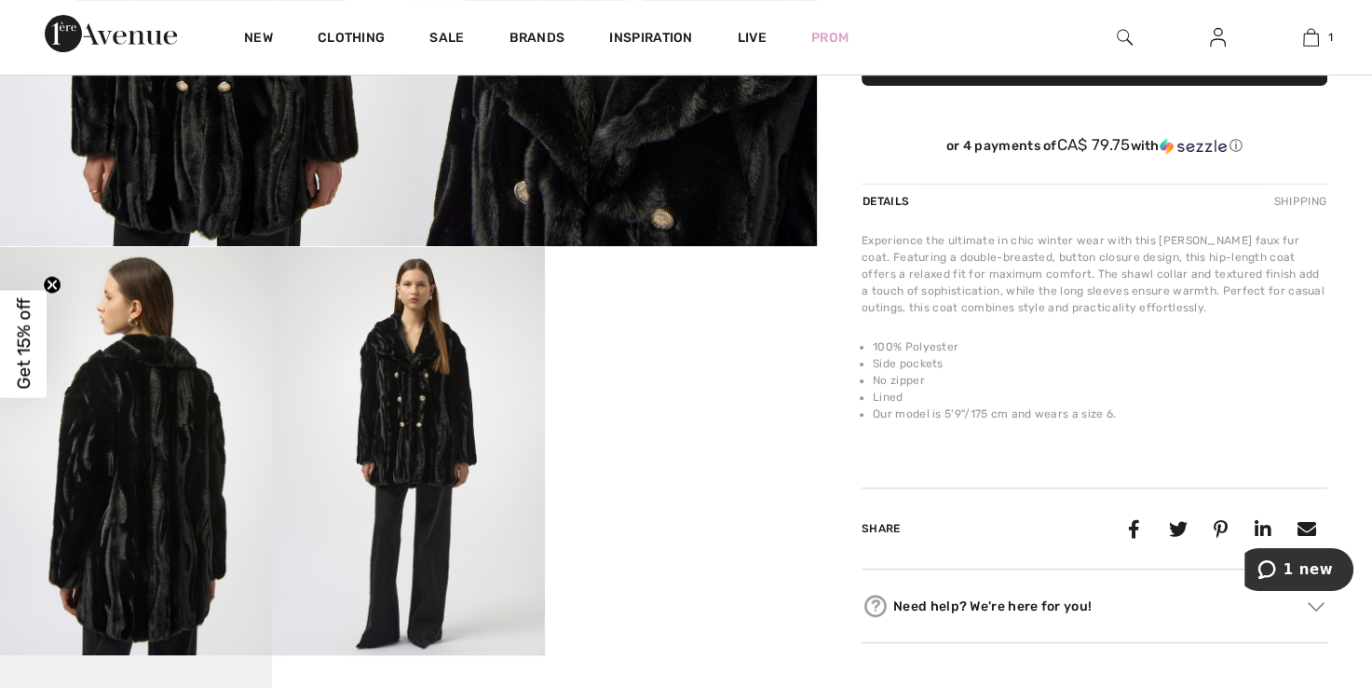
scroll to position [482, 0]
